Goal: Information Seeking & Learning: Learn about a topic

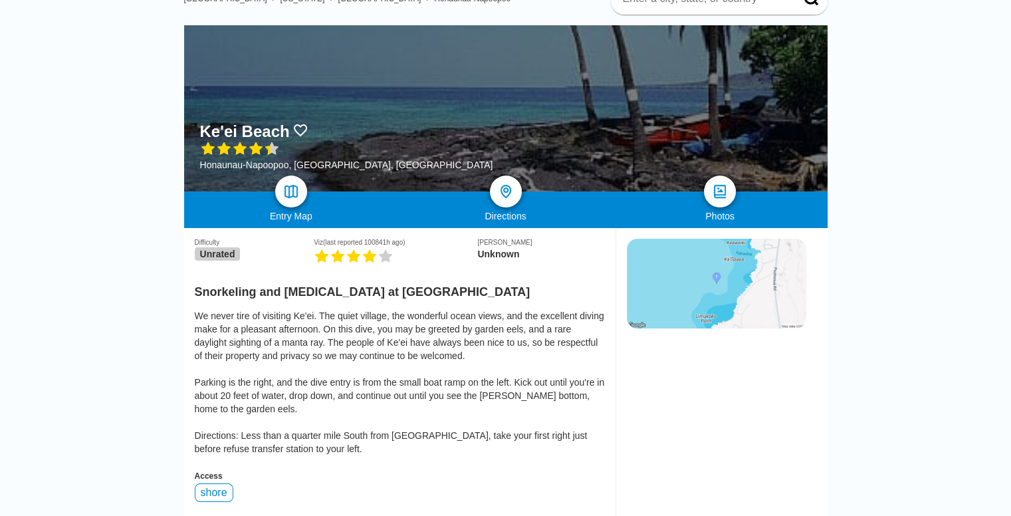
scroll to position [133, 0]
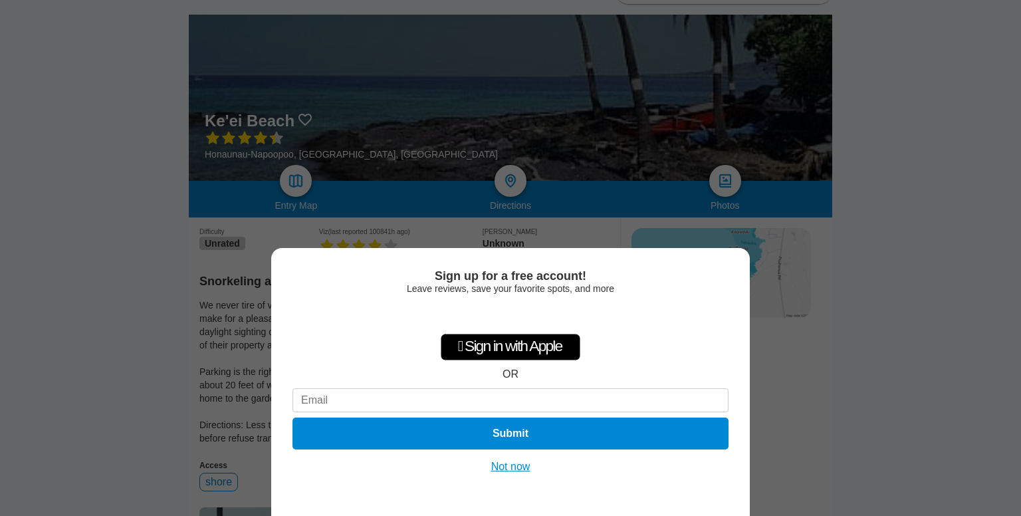
click at [515, 465] on button "Not now" at bounding box center [510, 466] width 47 height 13
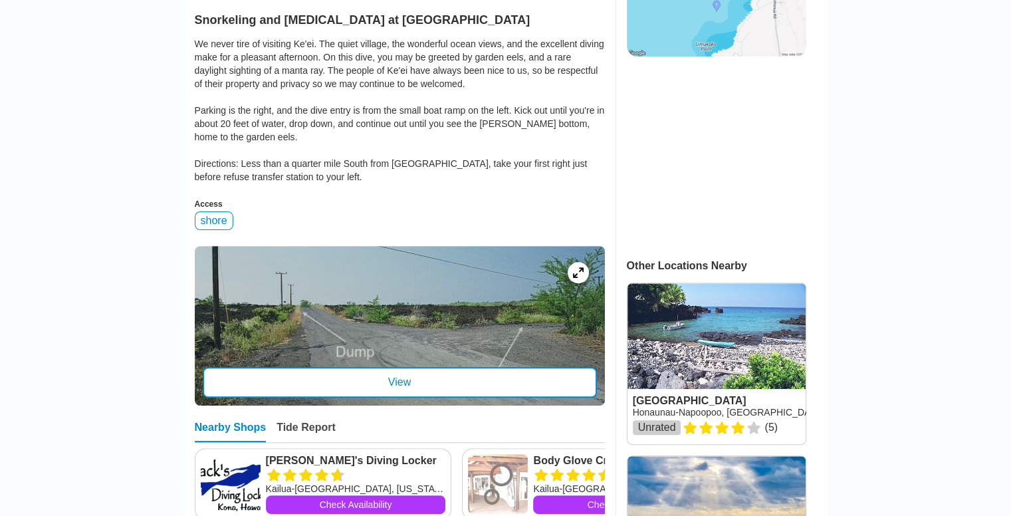
scroll to position [399, 0]
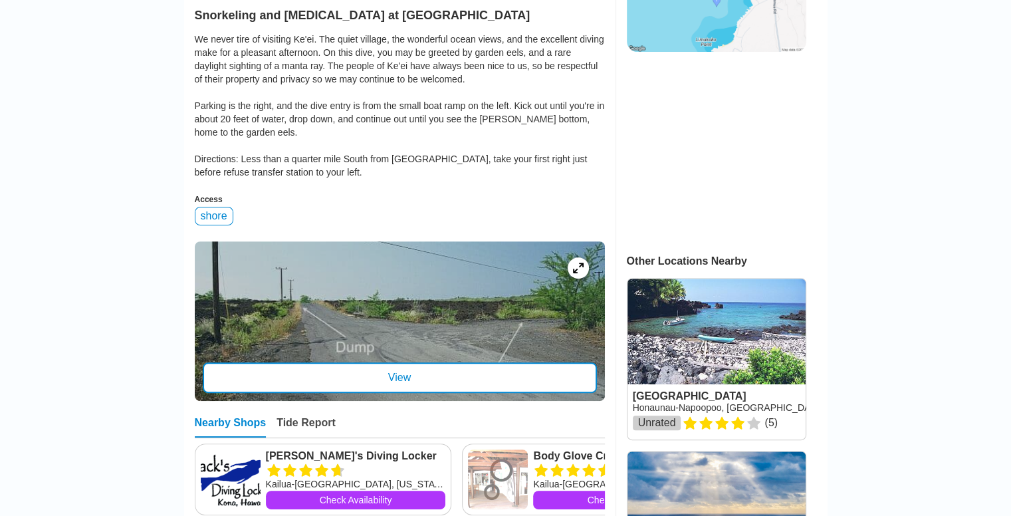
click at [388, 362] on div "View" at bounding box center [400, 377] width 394 height 31
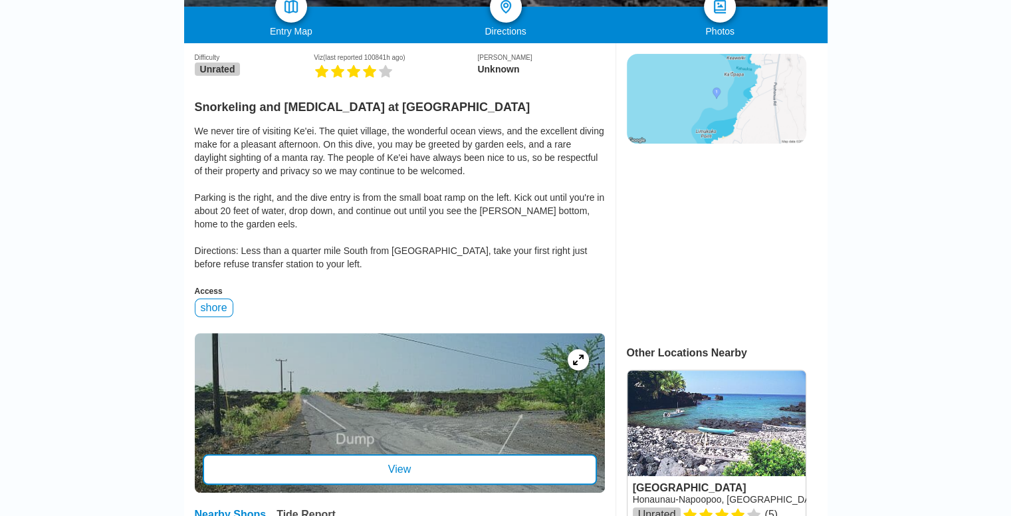
scroll to position [265, 0]
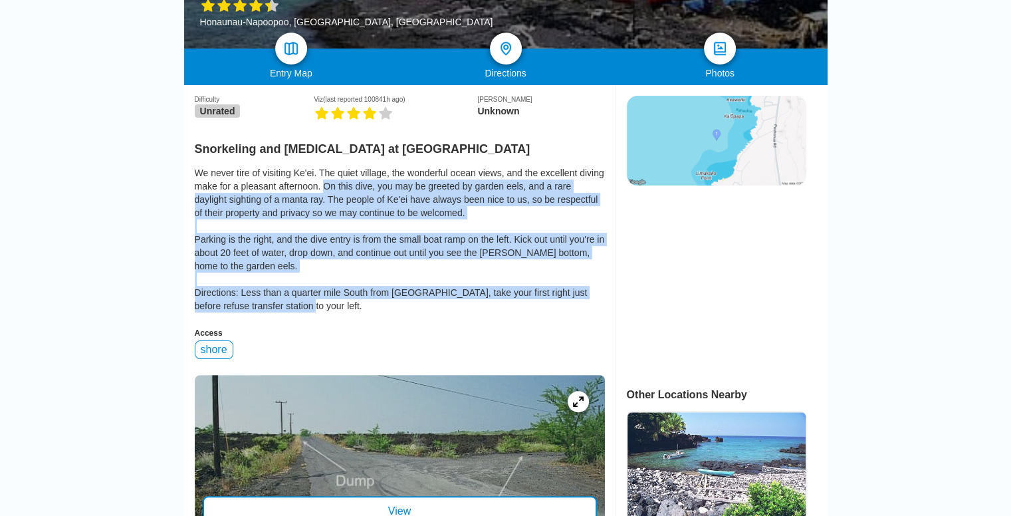
drag, startPoint x: 277, startPoint y: 128, endPoint x: 344, endPoint y: 234, distance: 125.6
click at [344, 234] on div "We never tire of visiting Ke'ei. The quiet village, the wonderful ocean views, …" at bounding box center [400, 239] width 410 height 146
copy div "On this dive, you may be greeted by garden eels, and a rare daylight sighting o…"
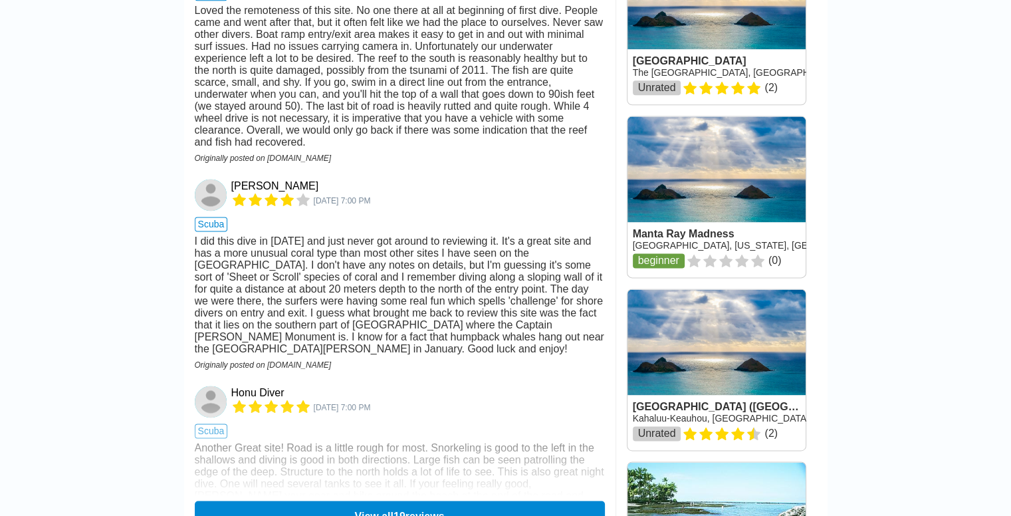
scroll to position [1794, 0]
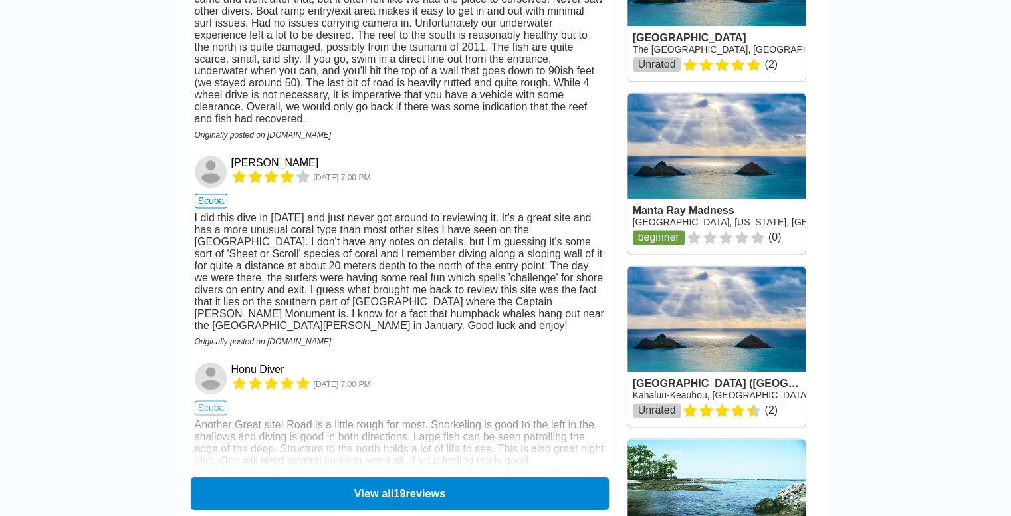
click at [326, 477] on button "View all 19 reviews" at bounding box center [399, 493] width 418 height 33
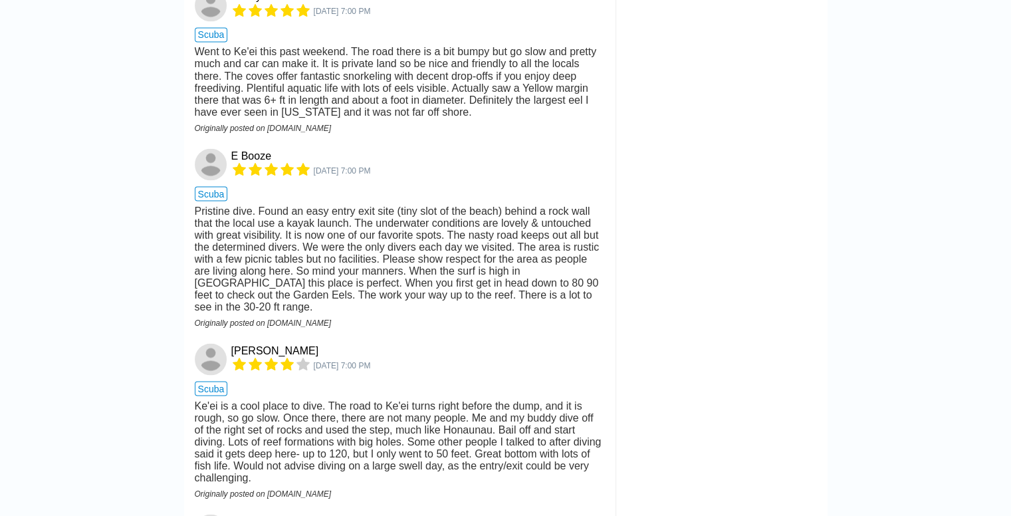
scroll to position [2459, 0]
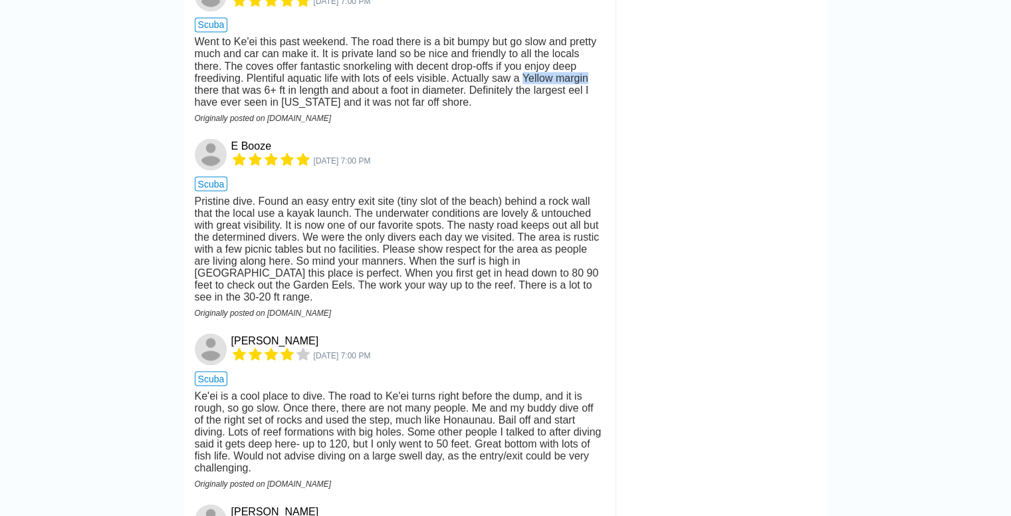
drag, startPoint x: 350, startPoint y: 118, endPoint x: 416, endPoint y: 118, distance: 65.8
click at [416, 108] on div "Went to Ke'ei this past weekend. The road there is a bit bumpy but go slow and …" at bounding box center [400, 72] width 410 height 72
copy div "Yellow margin"
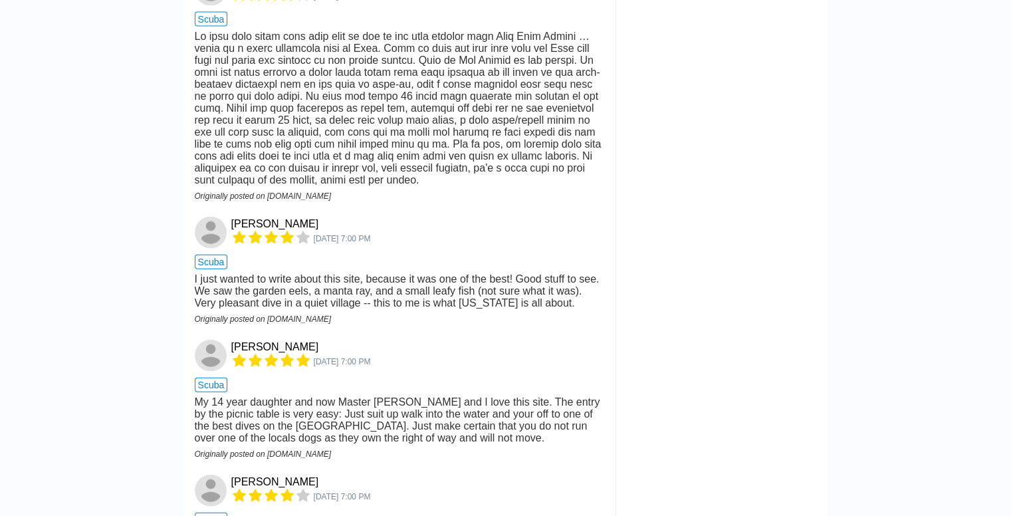
scroll to position [2991, 0]
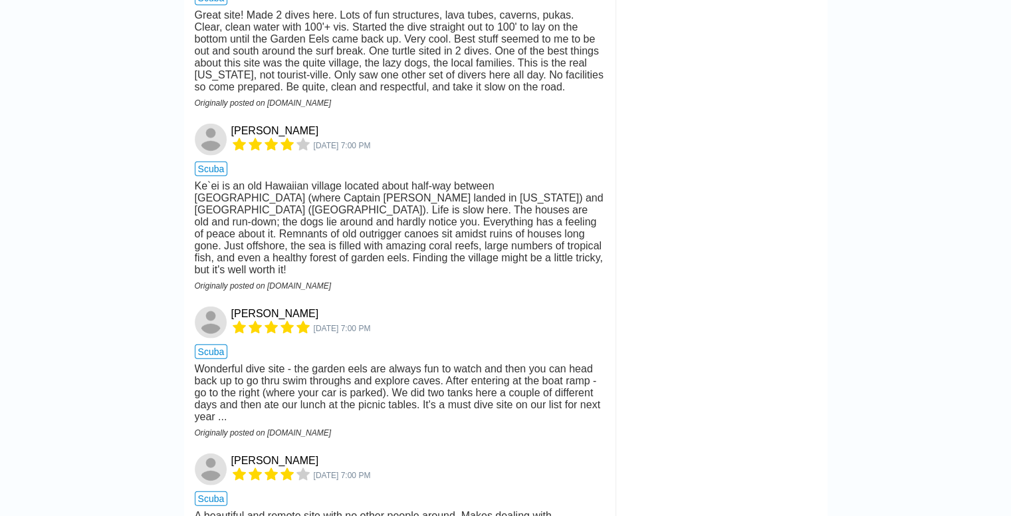
scroll to position [3722, 0]
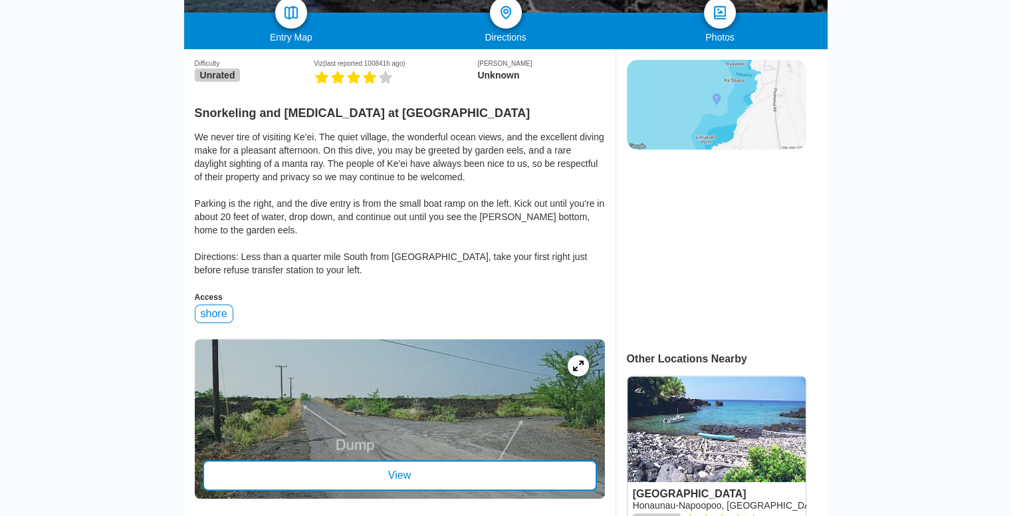
drag, startPoint x: 154, startPoint y: 144, endPoint x: 144, endPoint y: -55, distance: 199.0
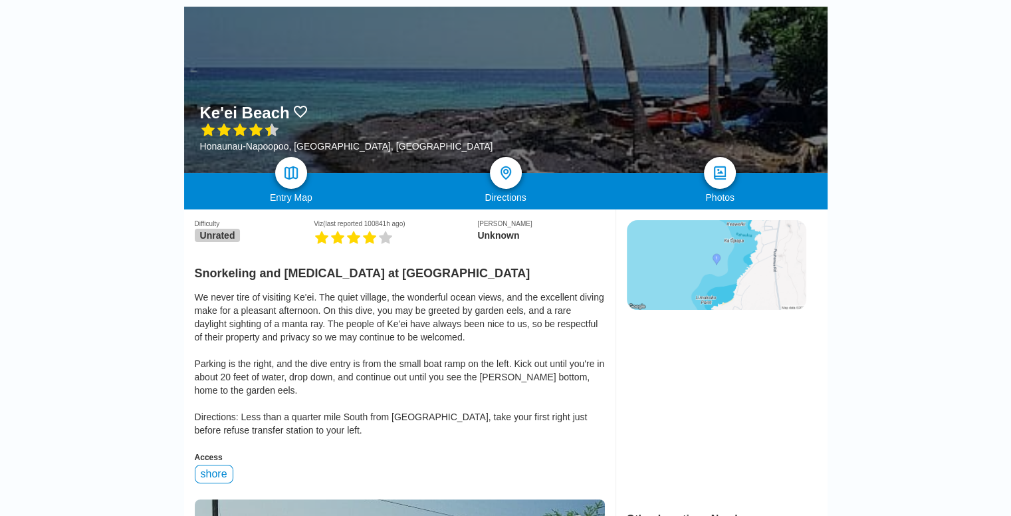
scroll to position [94, 0]
